Goal: Task Accomplishment & Management: Manage account settings

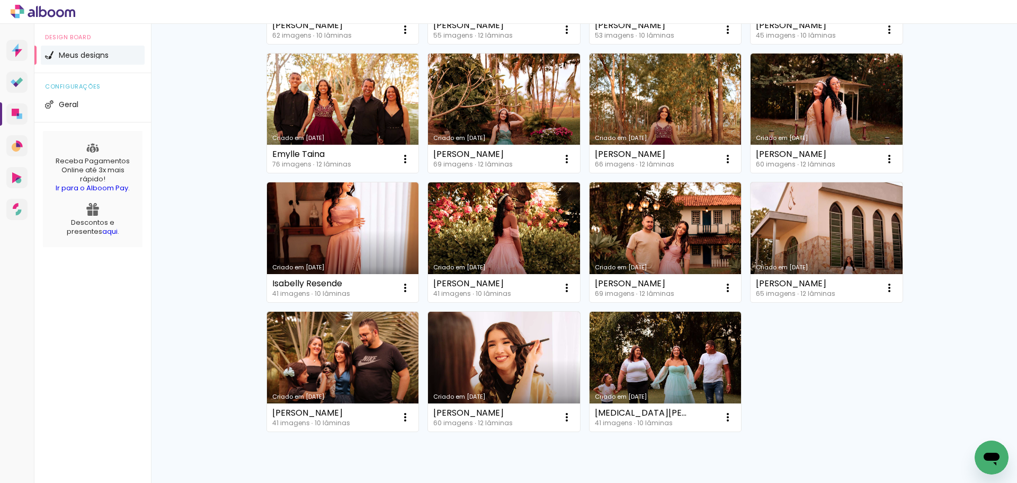
scroll to position [477, 0]
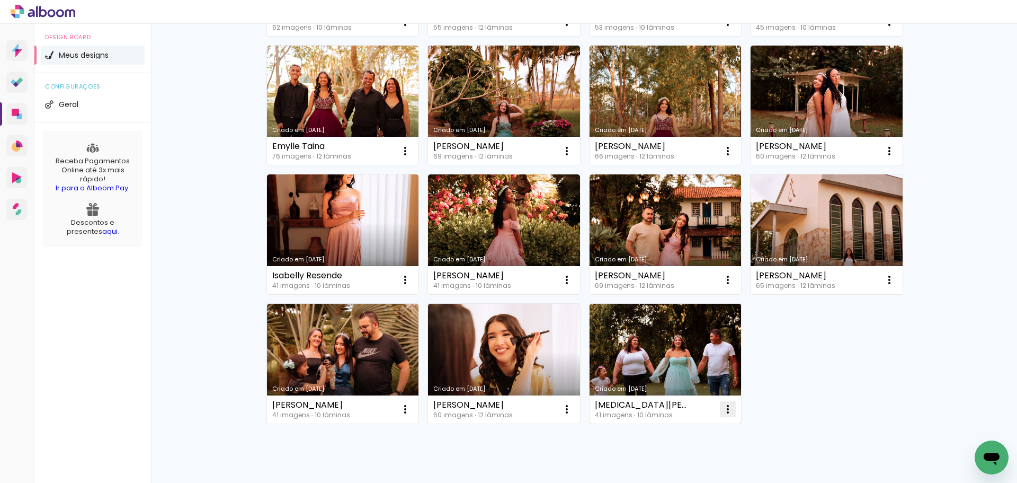
click at [727, 409] on iron-icon at bounding box center [728, 409] width 13 height 13
click at [690, 479] on paper-item "Excluir" at bounding box center [682, 478] width 104 height 21
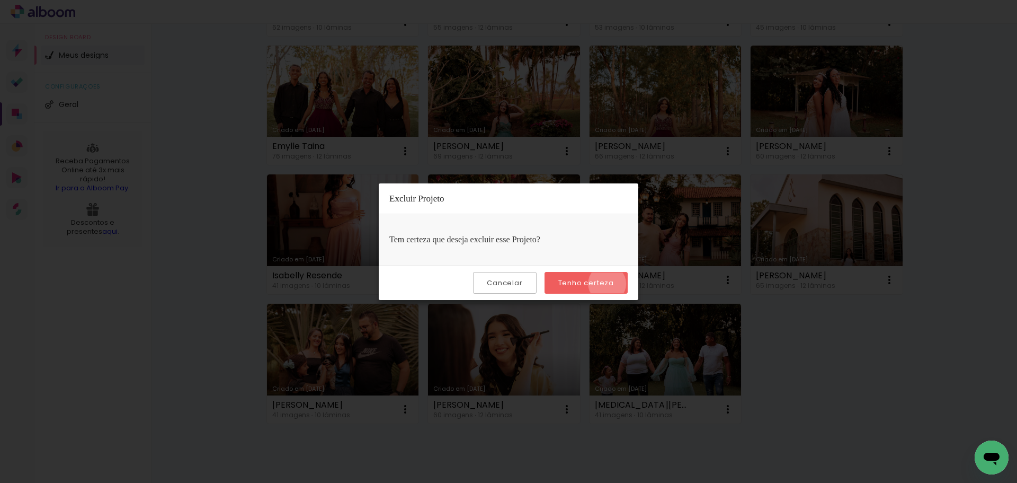
click at [0, 0] on slot "Tenho certeza" at bounding box center [0, 0] width 0 height 0
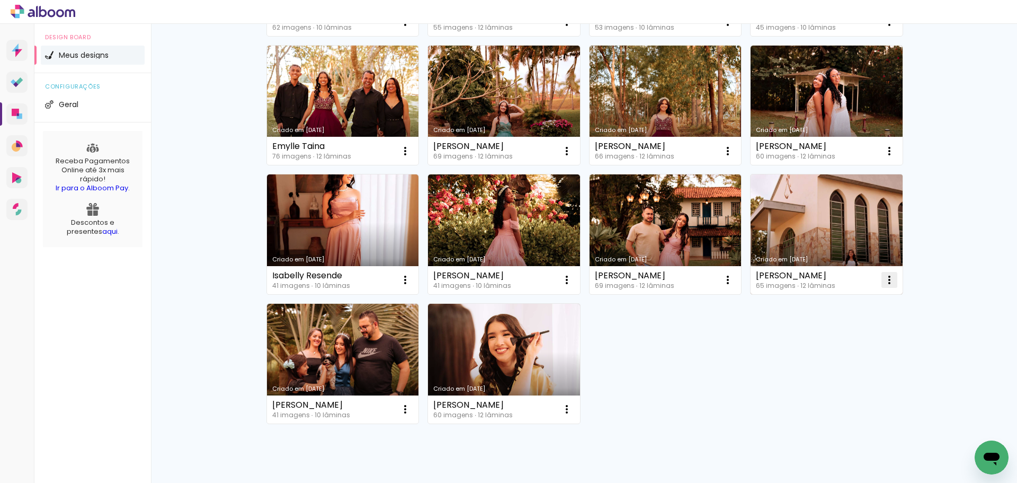
click at [888, 281] on iron-icon at bounding box center [889, 279] width 13 height 13
click at [841, 348] on paper-item "Excluir" at bounding box center [843, 349] width 104 height 21
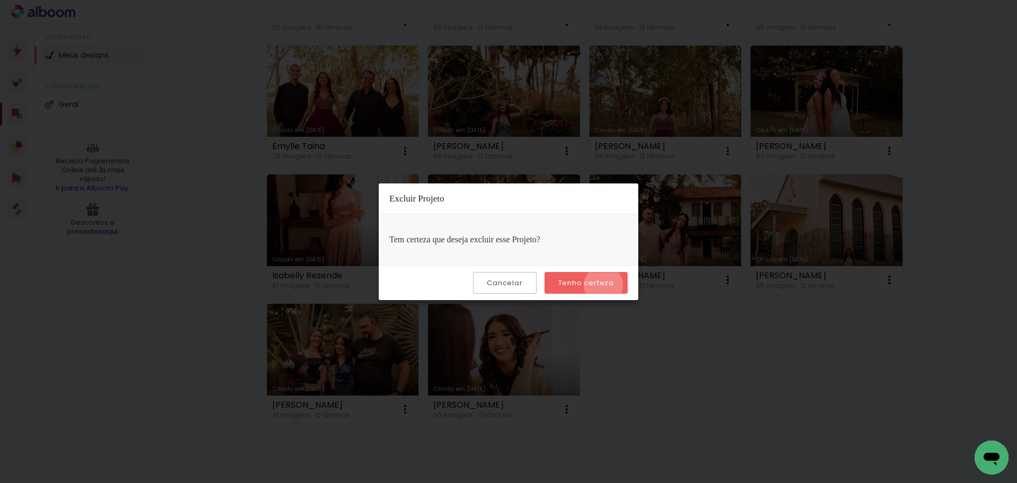
click at [0, 0] on slot "Tenho certeza" at bounding box center [0, 0] width 0 height 0
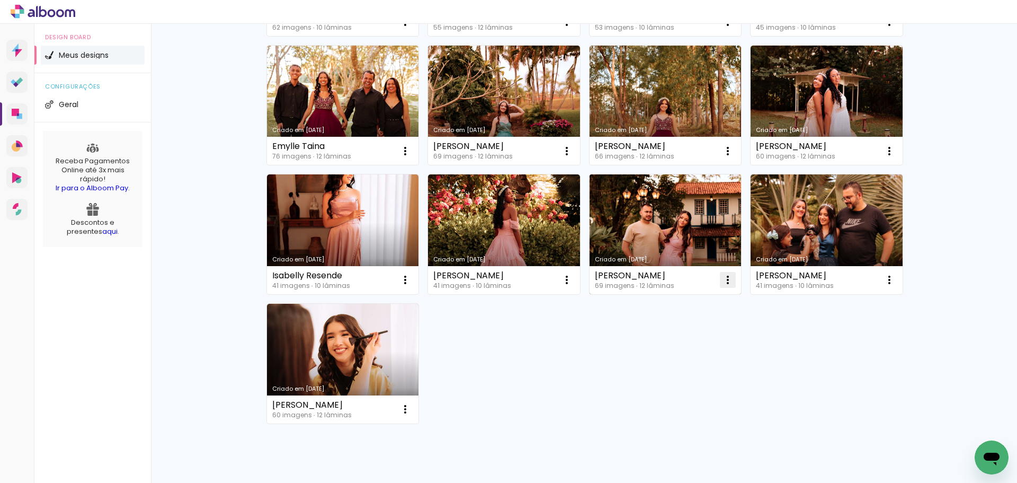
click at [729, 279] on iron-icon at bounding box center [728, 279] width 13 height 13
click at [687, 350] on paper-item "Excluir" at bounding box center [682, 349] width 104 height 21
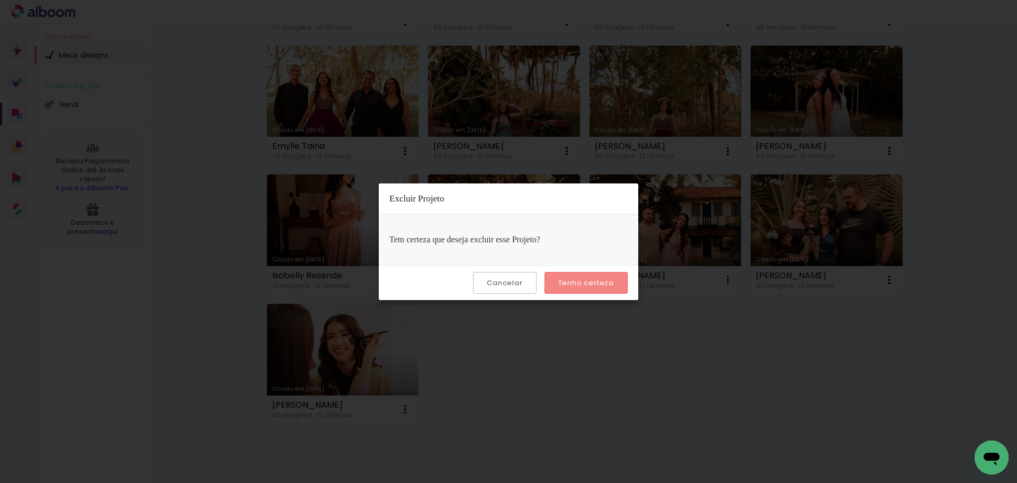
click at [595, 277] on paper-button "Tenho certeza" at bounding box center [586, 283] width 83 height 22
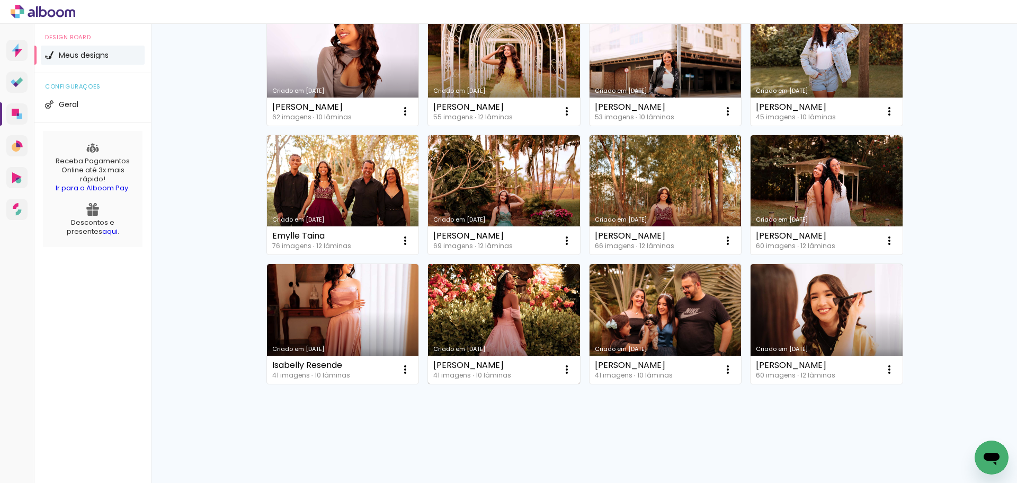
scroll to position [388, 0]
click at [563, 368] on iron-icon at bounding box center [567, 369] width 13 height 13
click at [540, 441] on paper-item "Excluir" at bounding box center [520, 439] width 104 height 21
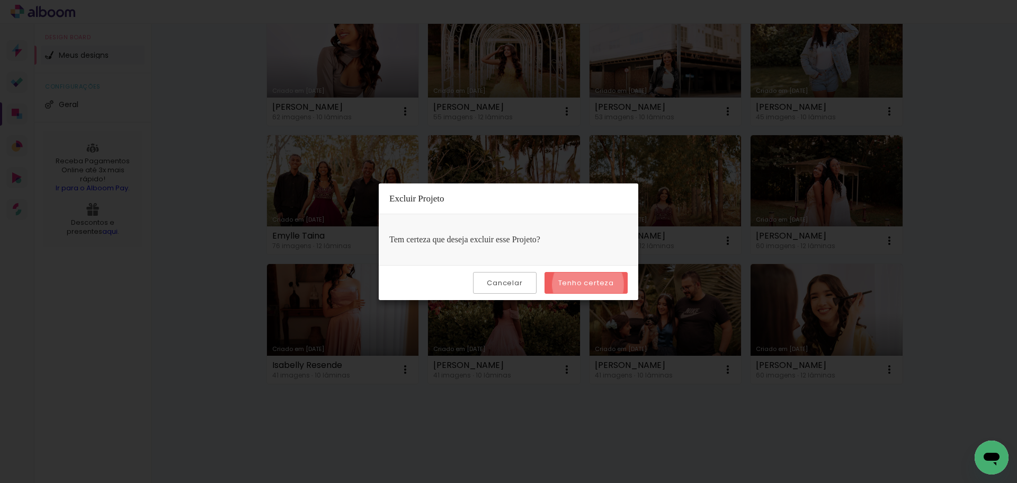
click at [0, 0] on slot "Tenho certeza" at bounding box center [0, 0] width 0 height 0
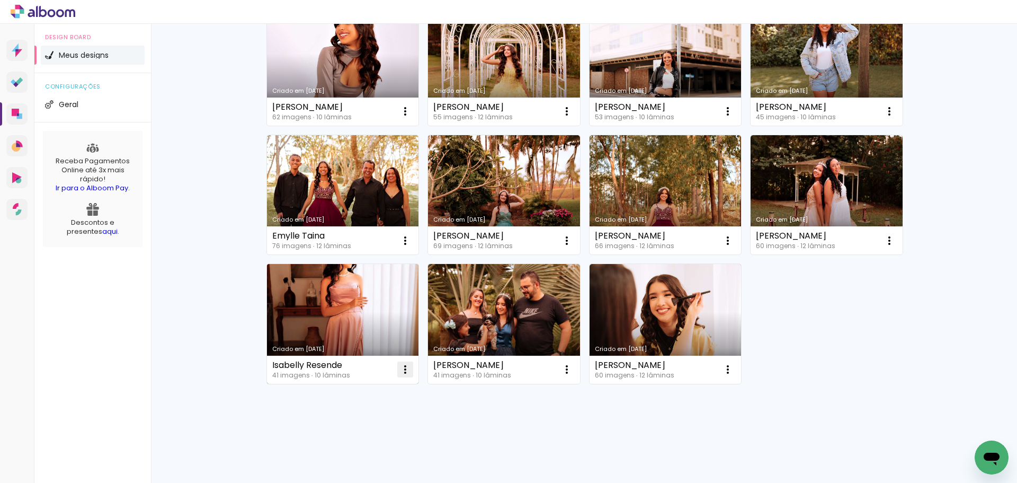
click at [400, 372] on iron-icon at bounding box center [405, 369] width 13 height 13
click at [376, 439] on paper-item "Excluir" at bounding box center [359, 439] width 104 height 21
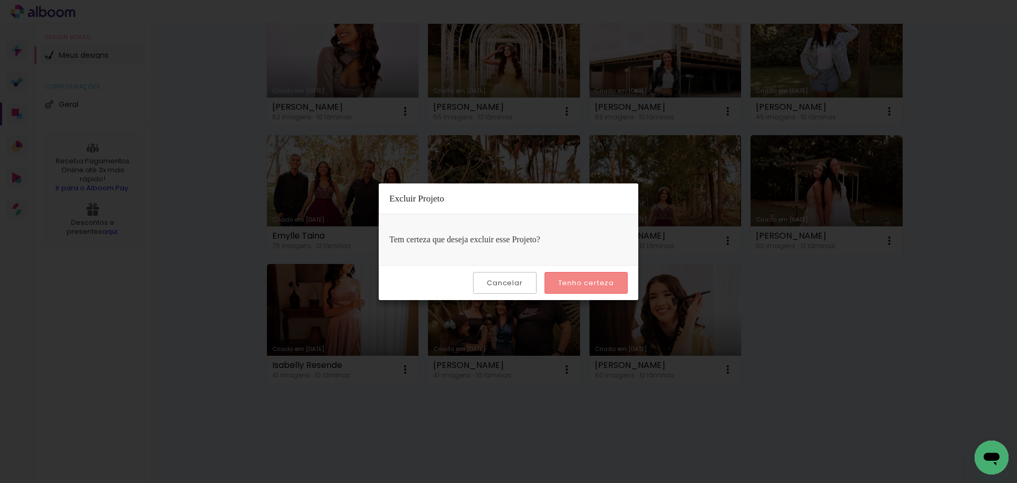
click at [0, 0] on slot "Tenho certeza" at bounding box center [0, 0] width 0 height 0
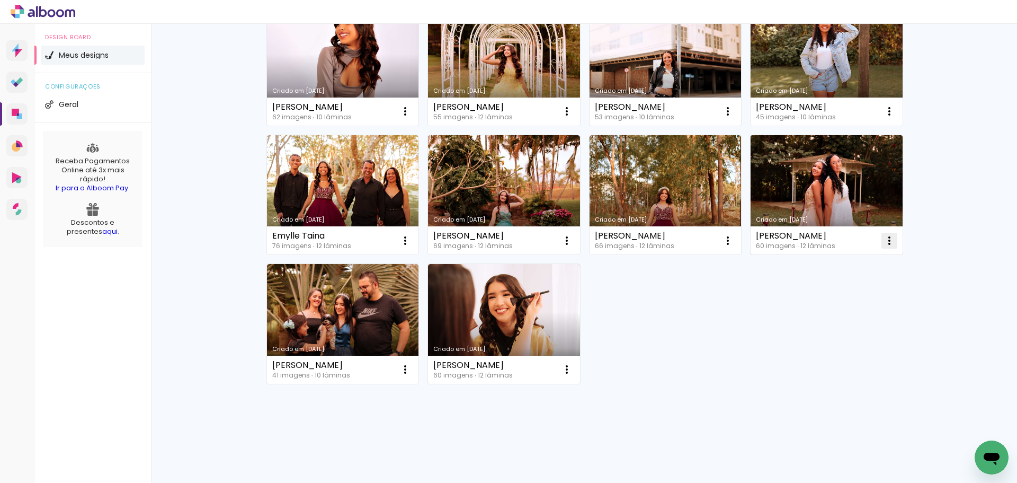
click at [888, 241] on iron-icon at bounding box center [889, 240] width 13 height 13
click at [831, 310] on span "Excluir" at bounding box center [825, 310] width 23 height 7
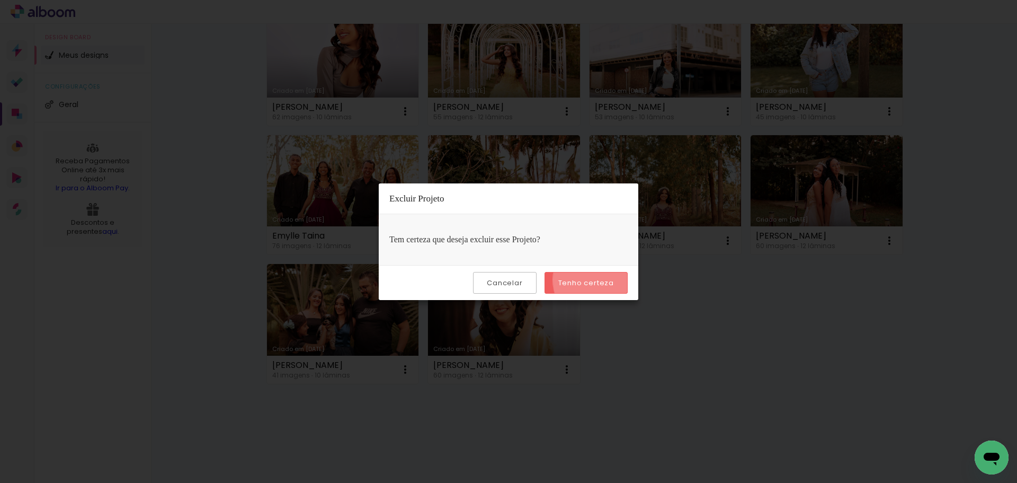
click at [0, 0] on slot "Tenho certeza" at bounding box center [0, 0] width 0 height 0
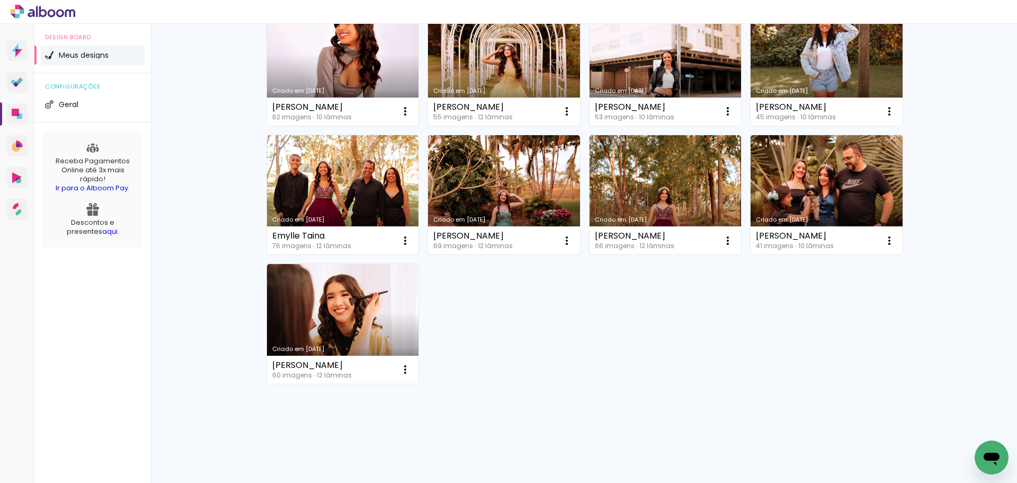
click at [699, 346] on div "Criado em 25/09/25 Maria Eduarda Corrêa 55 imagens ∙ 12 lâminas Abrir Fazer uma…" at bounding box center [584, 64] width 645 height 645
click at [709, 334] on div "Criado em 25/09/25 Maria Eduarda Corrêa 55 imagens ∙ 12 lâminas Abrir Fazer uma…" at bounding box center [584, 64] width 645 height 645
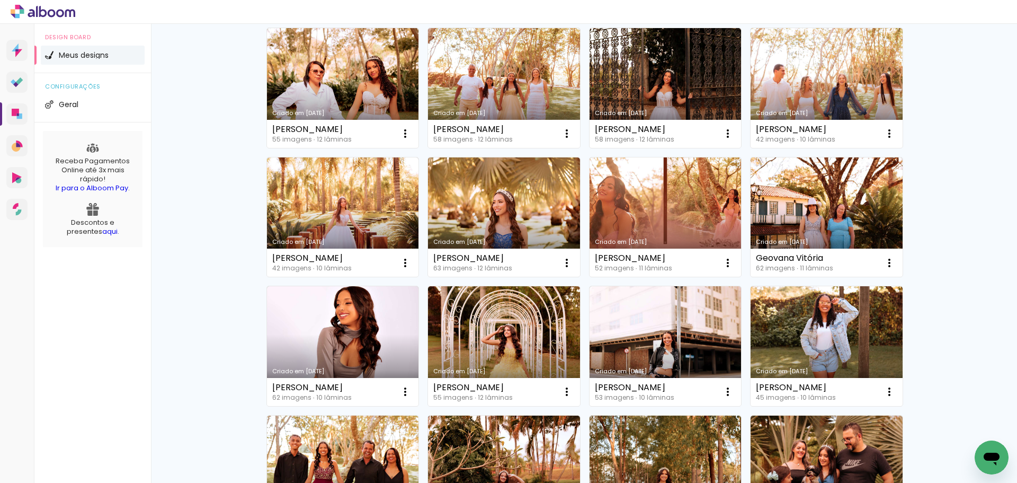
scroll to position [0, 0]
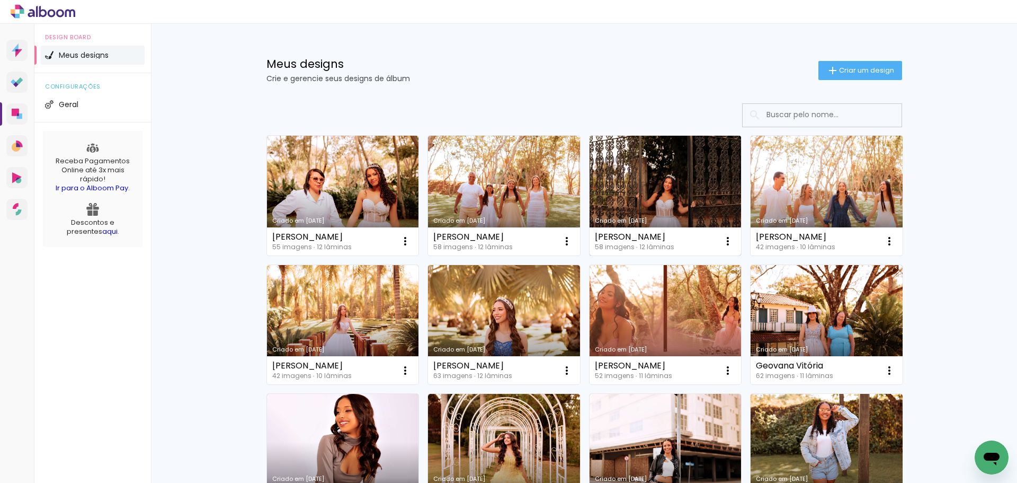
click at [662, 182] on link "Criado em [DATE]" at bounding box center [666, 196] width 152 height 120
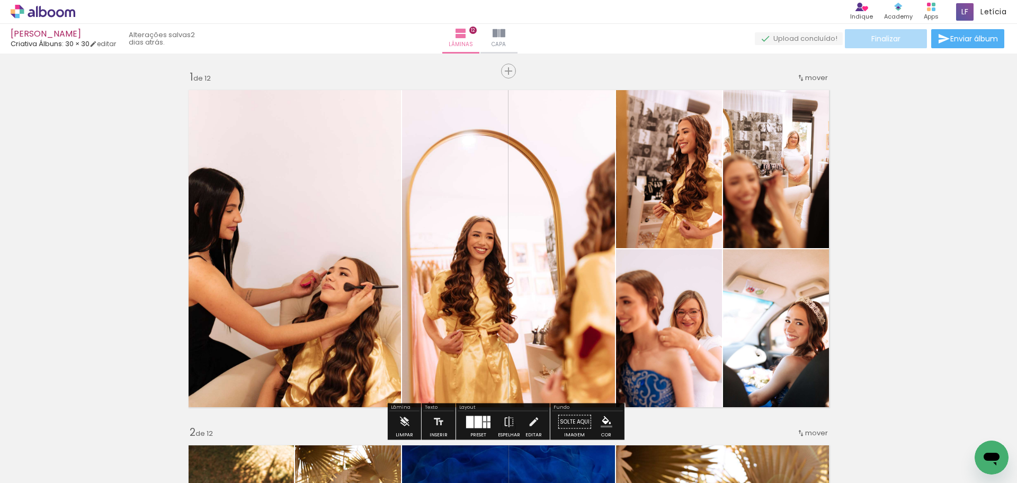
click at [881, 40] on span "Finalizar" at bounding box center [886, 38] width 29 height 7
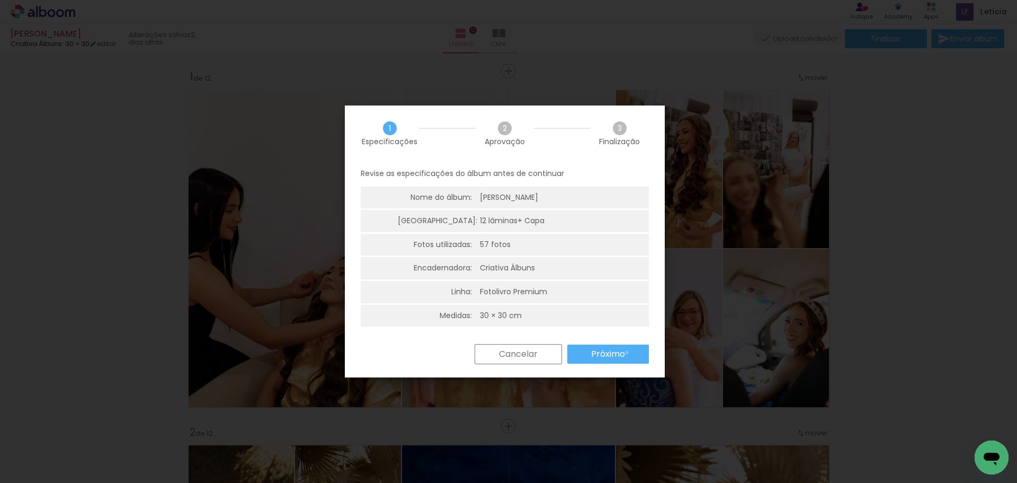
click at [0, 0] on paper-button "Próximo" at bounding box center [0, 0] width 0 height 0
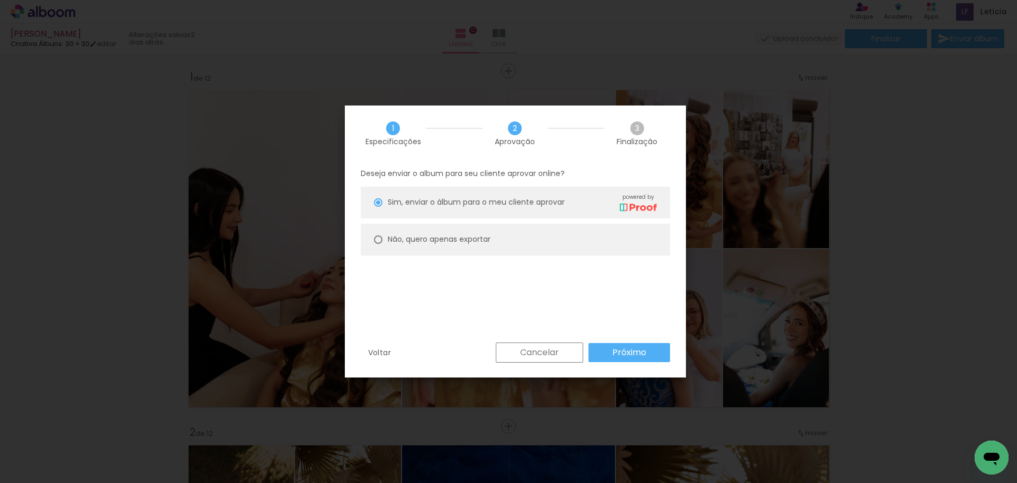
click at [0, 0] on paper-radio-button "Não, quero apenas exportar" at bounding box center [0, 0] width 0 height 0
type paper-radio-button "on"
click at [0, 0] on slot "Próximo" at bounding box center [0, 0] width 0 height 0
type input "Alta, 300 DPI"
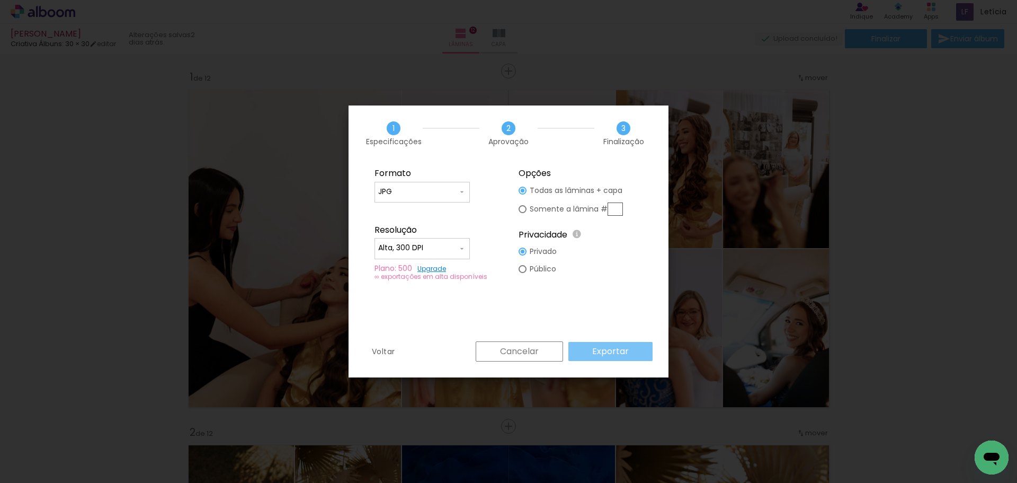
click at [0, 0] on slot "Exportar" at bounding box center [0, 0] width 0 height 0
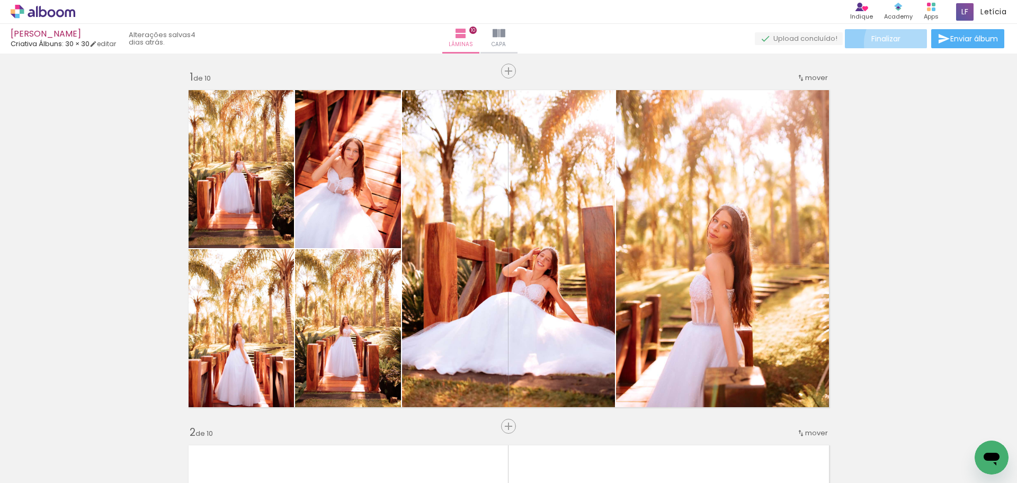
click at [900, 43] on paper-button "Finalizar" at bounding box center [886, 38] width 82 height 19
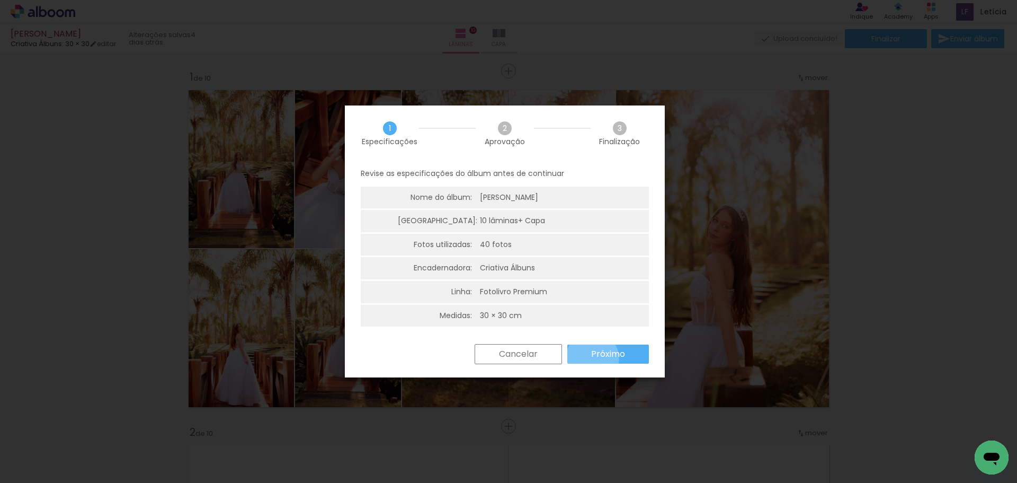
click at [0, 0] on slot "Próximo" at bounding box center [0, 0] width 0 height 0
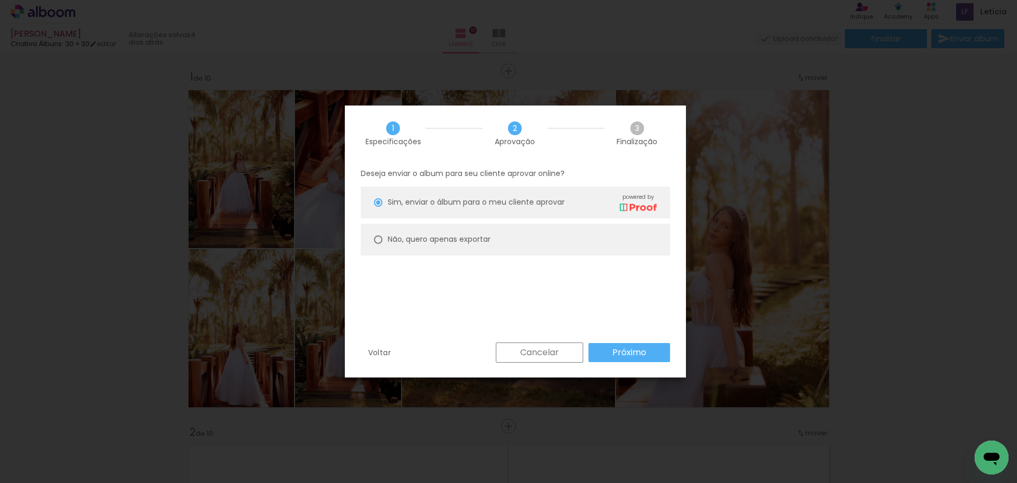
click at [564, 242] on paper-radio-button "Não, quero apenas exportar" at bounding box center [515, 240] width 309 height 32
type paper-radio-button "on"
click at [606, 350] on paper-button "Próximo" at bounding box center [630, 352] width 82 height 19
type input "Alta, 300 DPI"
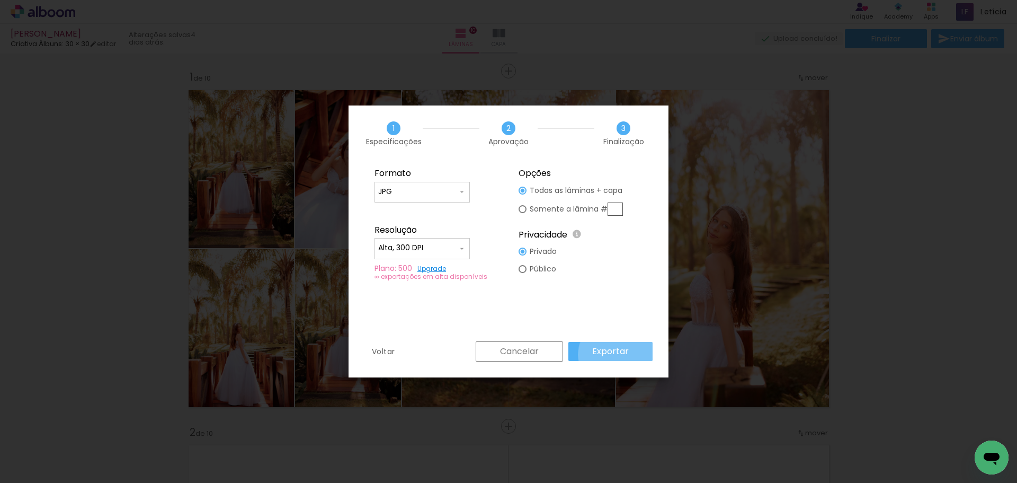
click at [0, 0] on slot "Exportar" at bounding box center [0, 0] width 0 height 0
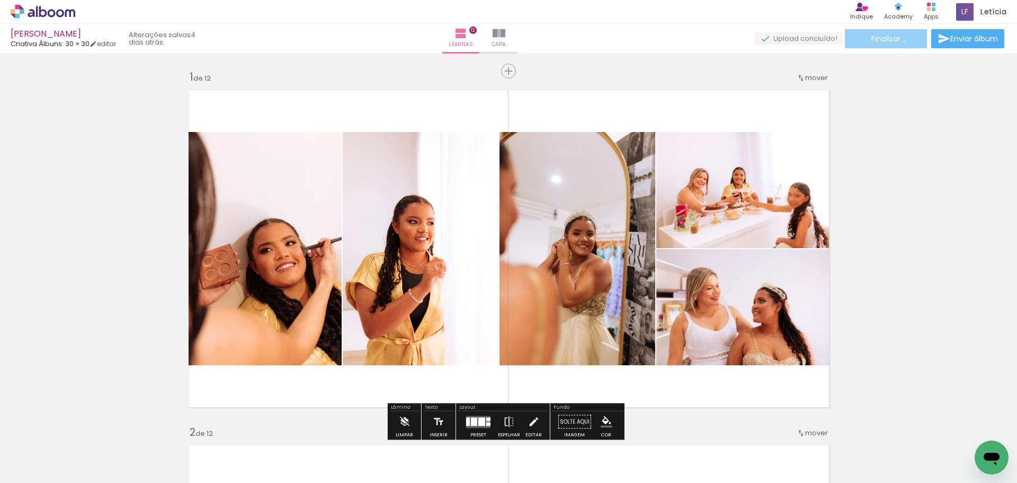
click at [901, 42] on paper-button "Finalizar" at bounding box center [886, 38] width 82 height 19
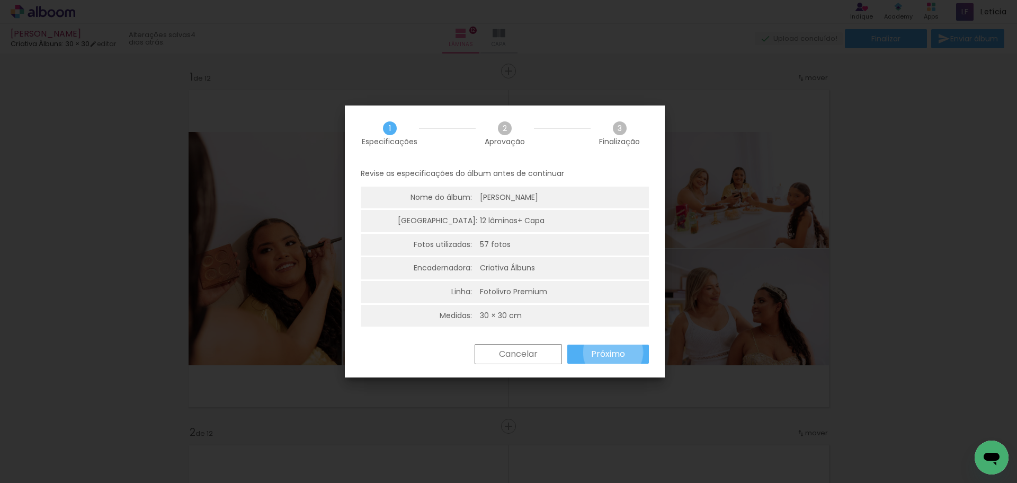
click at [0, 0] on slot "Próximo" at bounding box center [0, 0] width 0 height 0
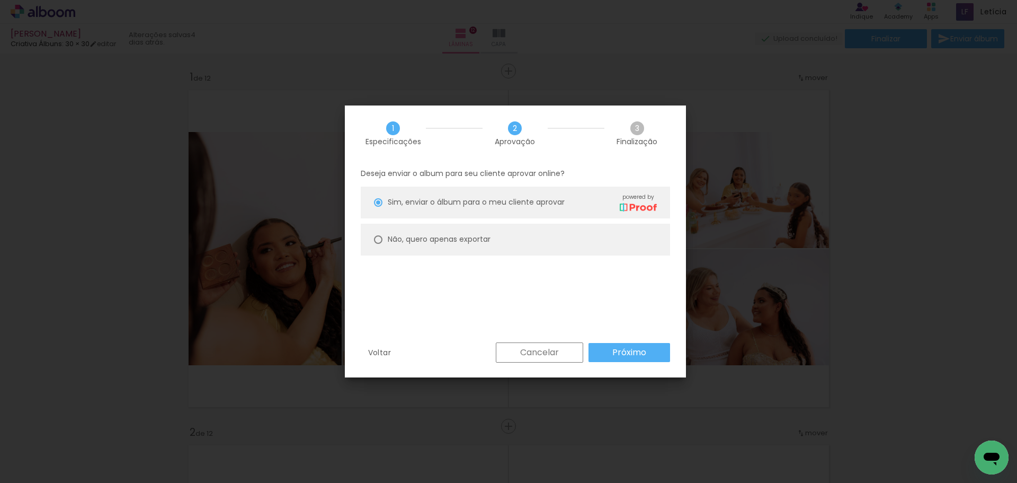
click at [0, 0] on paper-radio-button "Não, quero apenas exportar" at bounding box center [0, 0] width 0 height 0
type paper-radio-button "on"
click at [0, 0] on slot "Próximo" at bounding box center [0, 0] width 0 height 0
type input "Alta, 300 DPI"
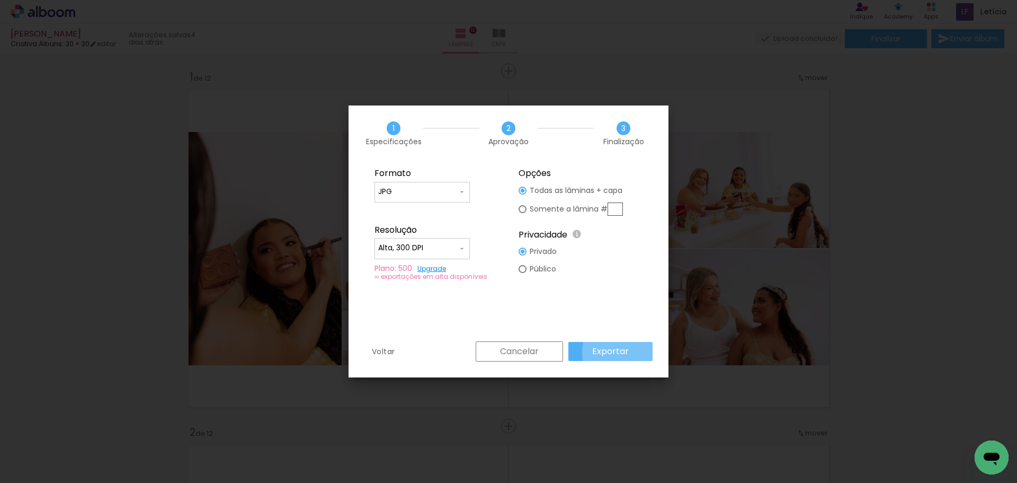
click at [0, 0] on paper-button "Exportar" at bounding box center [0, 0] width 0 height 0
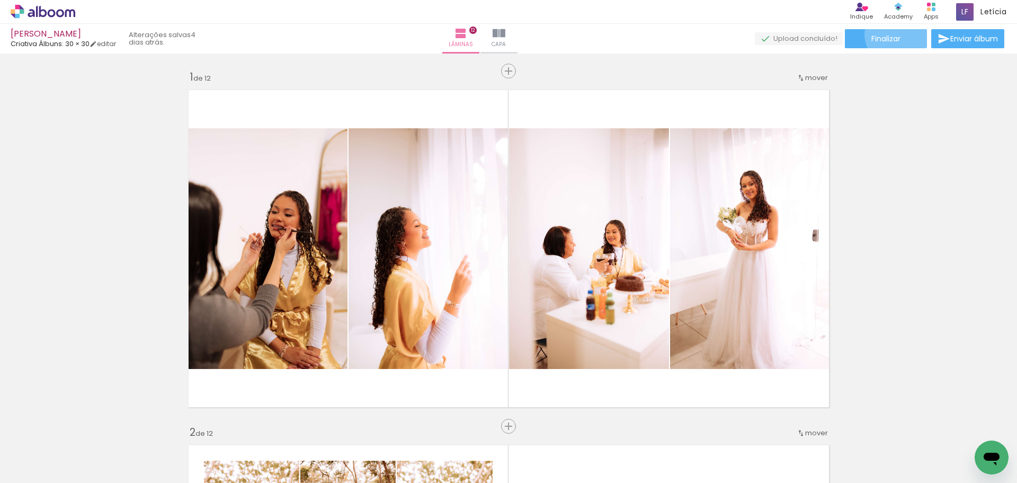
click at [894, 35] on span "Finalizar" at bounding box center [886, 38] width 29 height 7
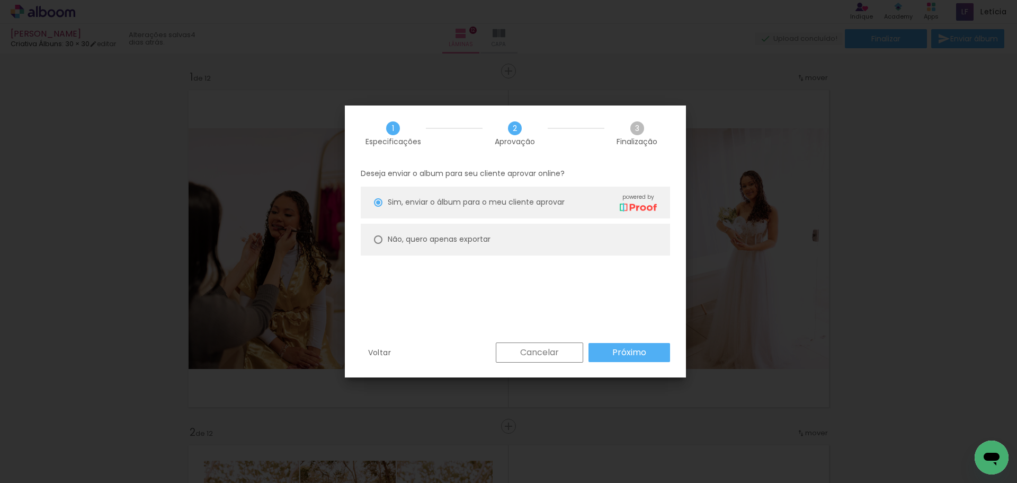
click at [0, 0] on paper-radio-button "Não, quero apenas exportar" at bounding box center [0, 0] width 0 height 0
type paper-radio-button "on"
click at [0, 0] on slot "Próximo" at bounding box center [0, 0] width 0 height 0
type input "Alta, 300 DPI"
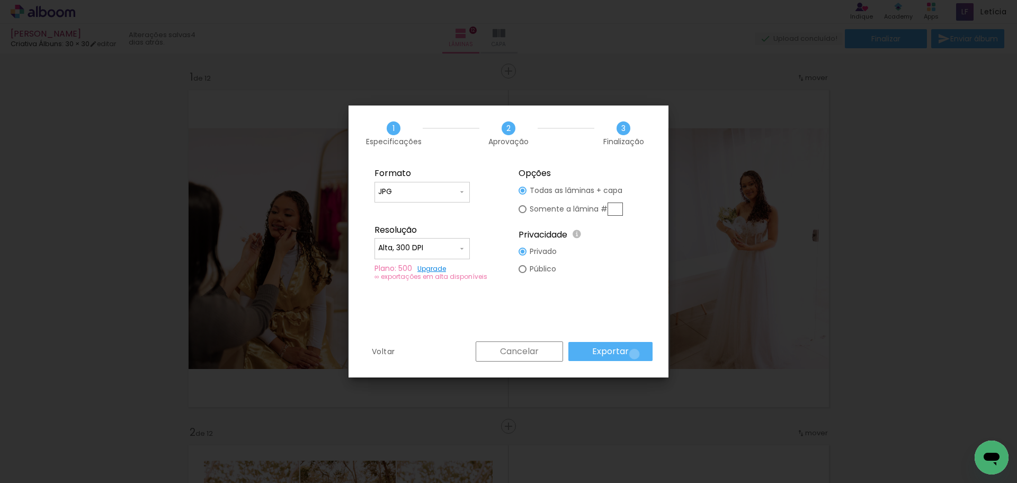
click at [0, 0] on paper-button "Exportar" at bounding box center [0, 0] width 0 height 0
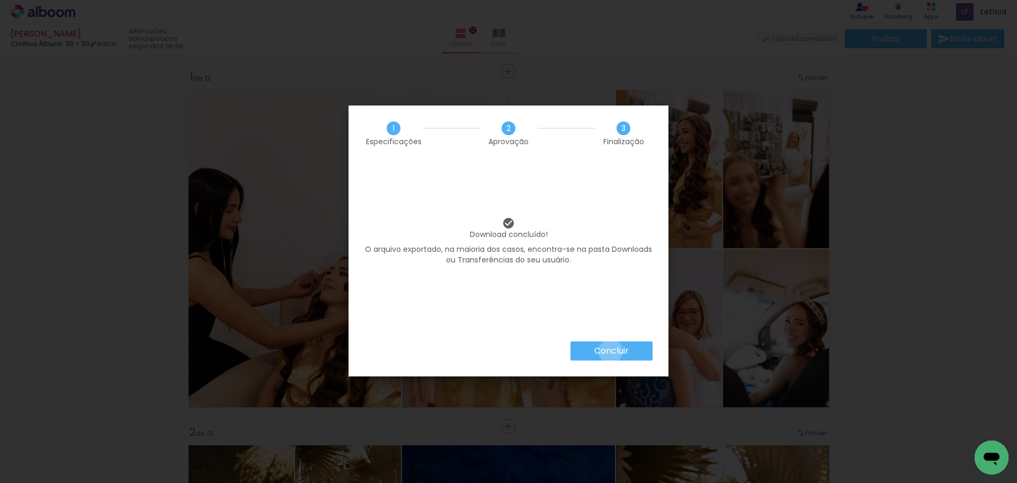
click at [0, 0] on slot "Concluir" at bounding box center [0, 0] width 0 height 0
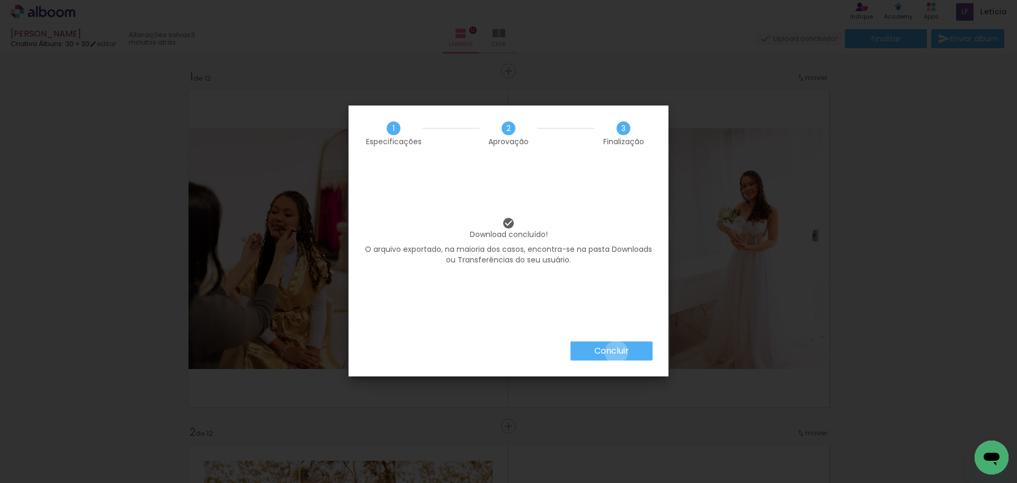
click at [0, 0] on slot "Concluir" at bounding box center [0, 0] width 0 height 0
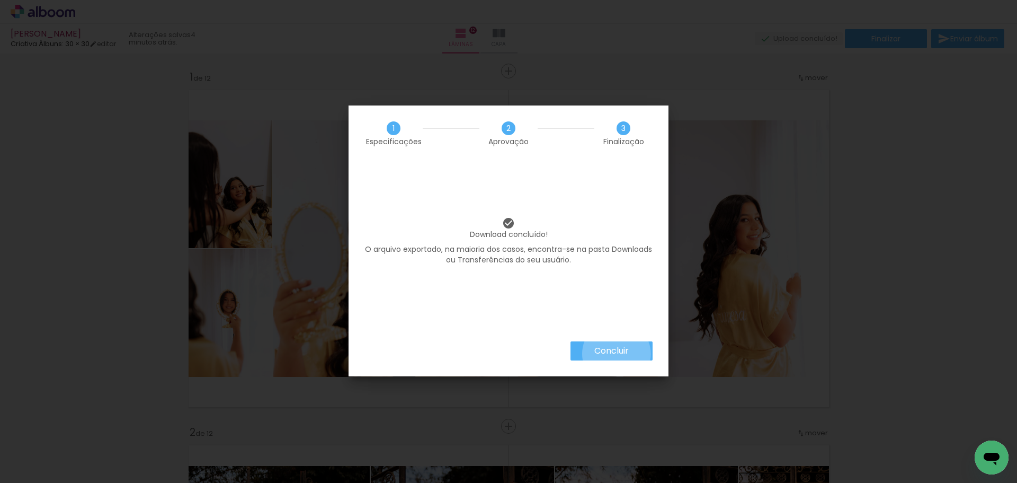
click at [0, 0] on slot "Concluir" at bounding box center [0, 0] width 0 height 0
